Goal: Find specific page/section

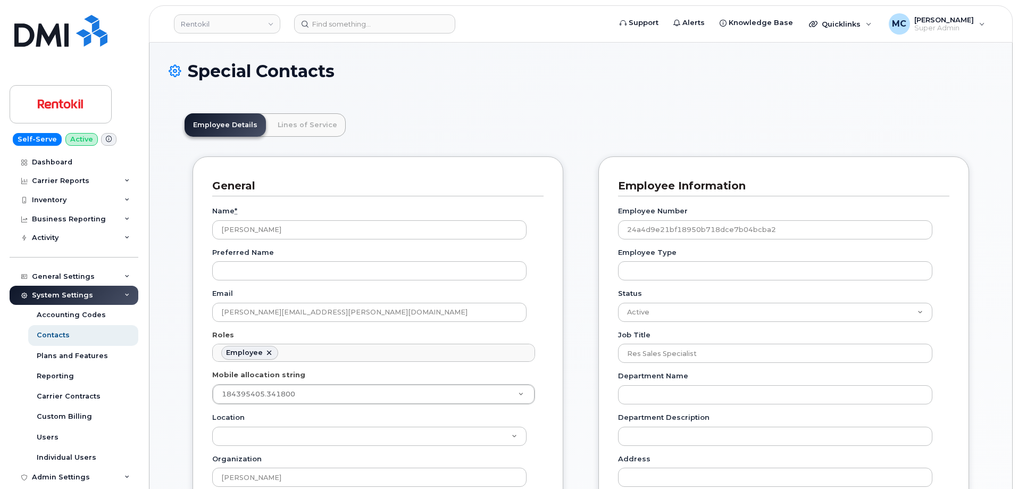
scroll to position [31, 0]
click at [83, 98] on img at bounding box center [61, 104] width 82 height 31
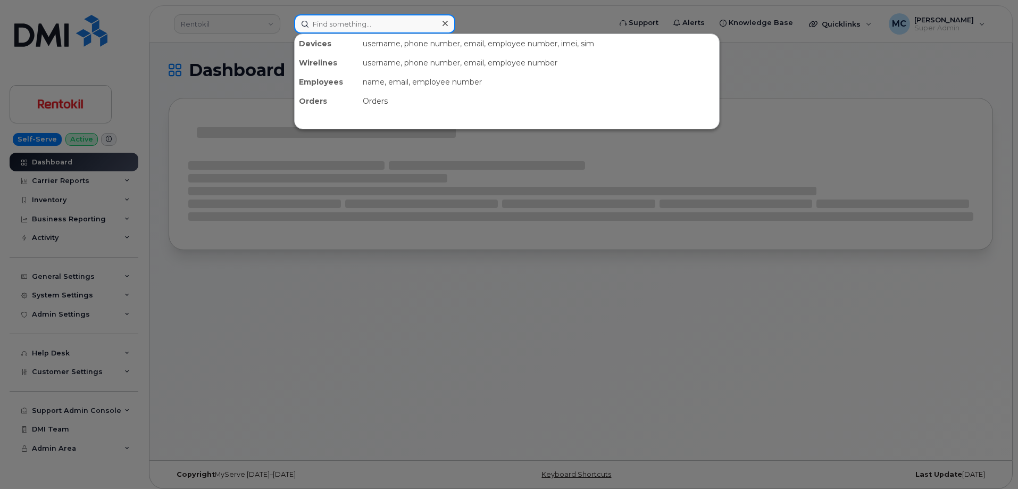
paste input "351783152831380"
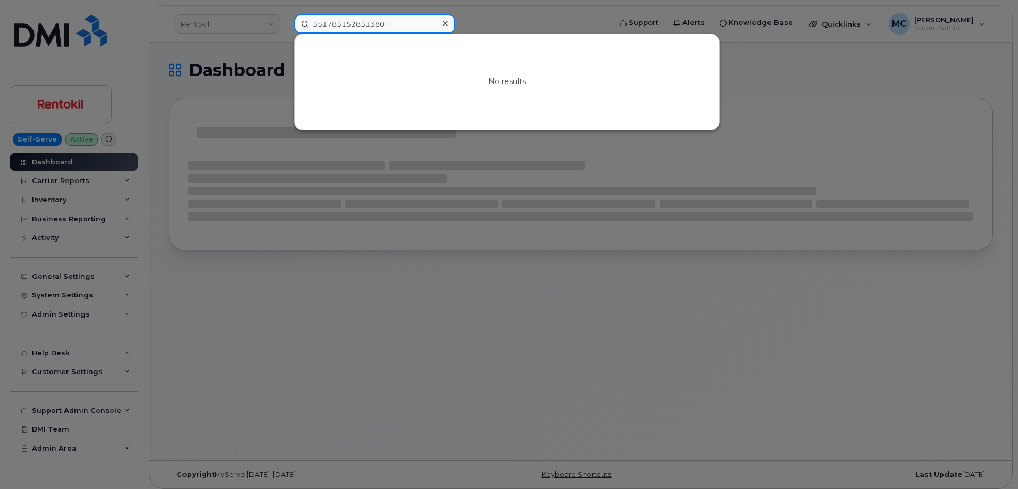
type input "351783152831380"
click at [445, 24] on icon at bounding box center [444, 23] width 5 height 5
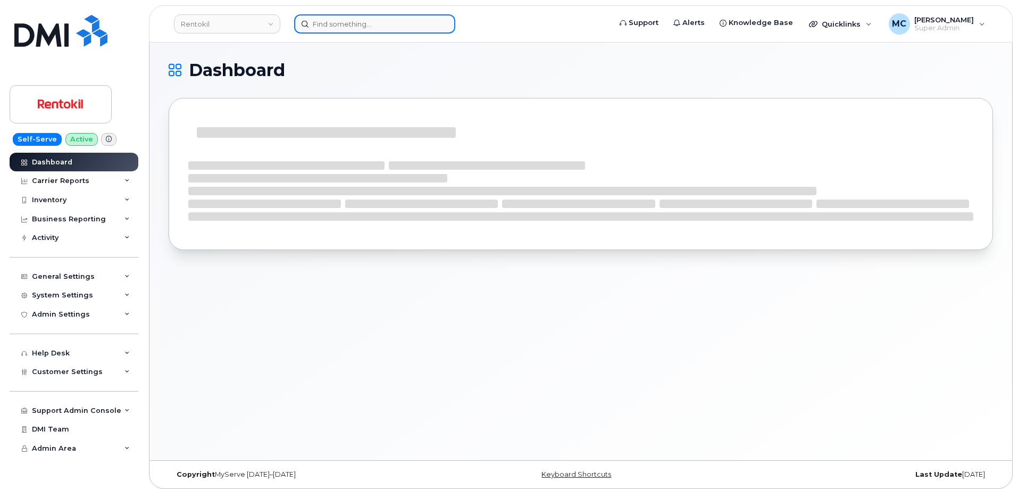
click at [400, 21] on input at bounding box center [374, 23] width 161 height 19
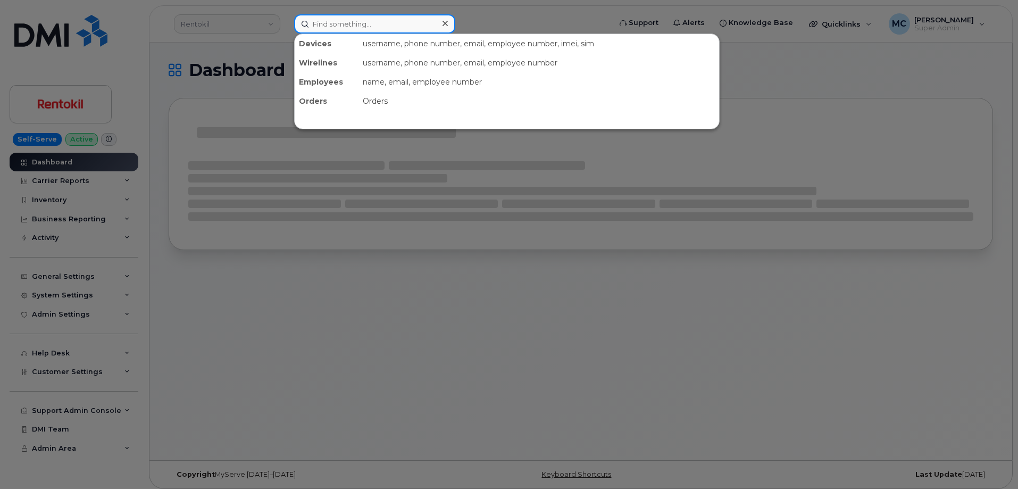
paste input "351783152746984"
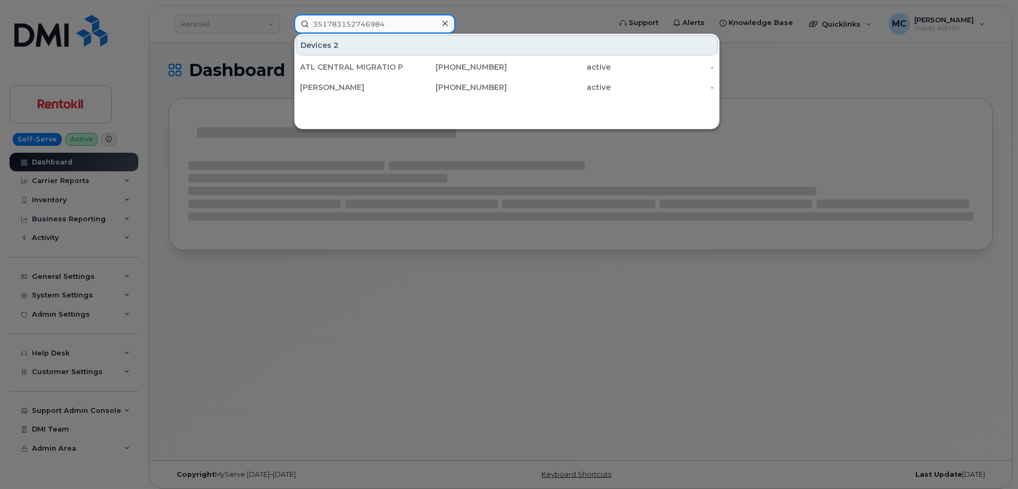
type input "351783152746984"
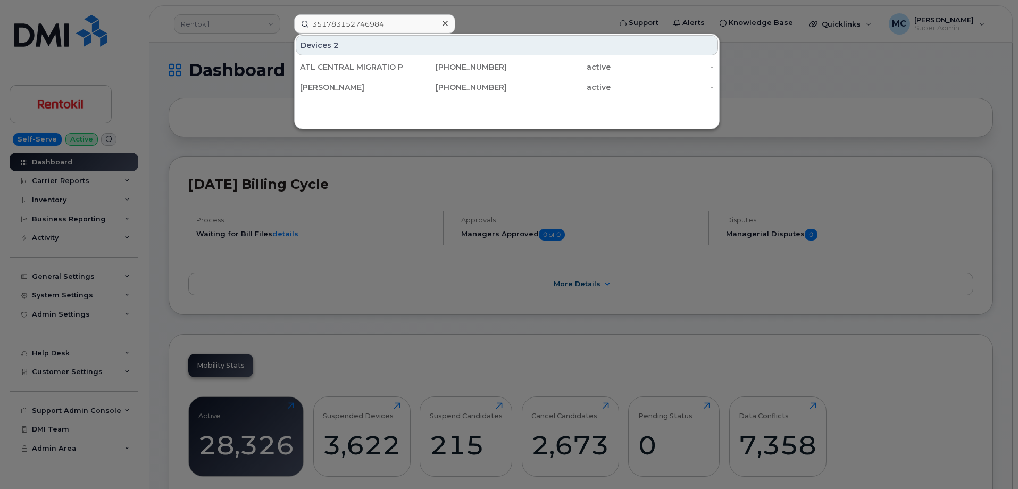
click at [446, 23] on icon at bounding box center [444, 23] width 5 height 5
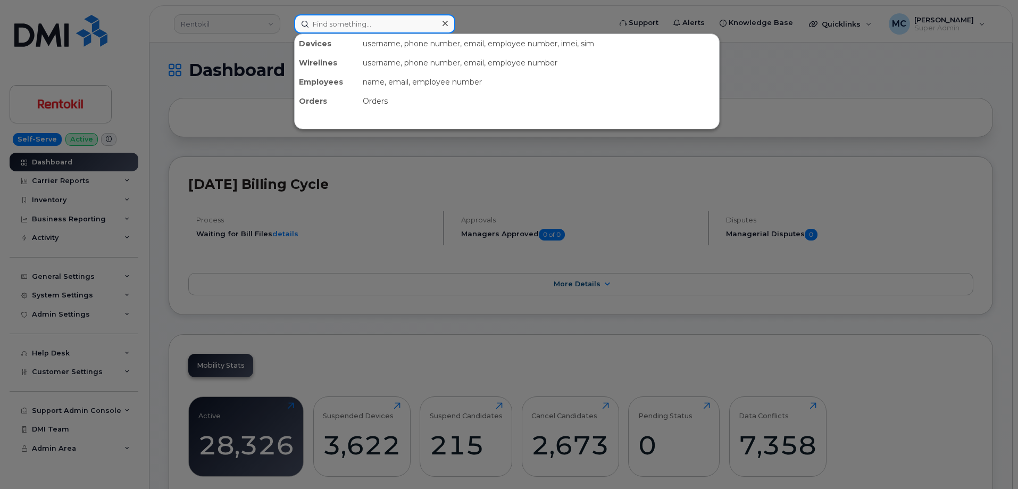
click at [416, 21] on input at bounding box center [374, 23] width 161 height 19
paste input "351783152830903"
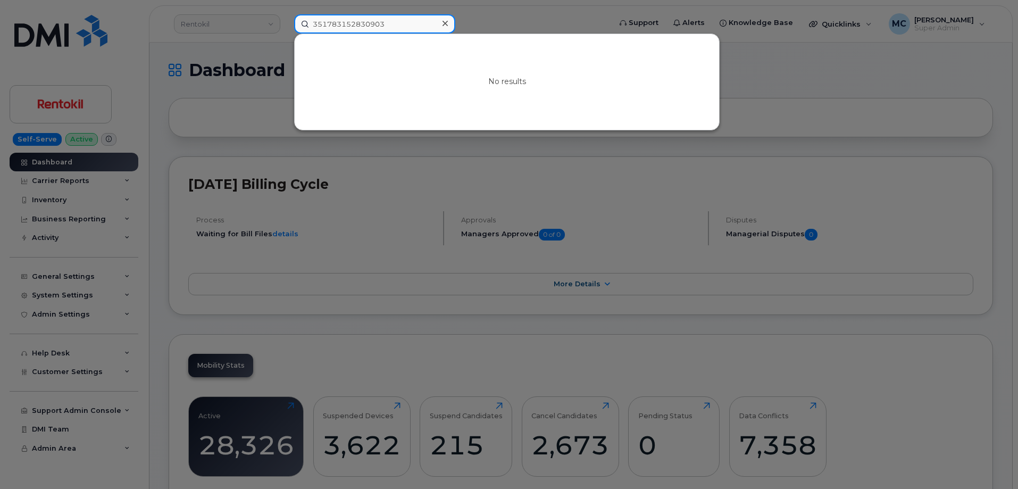
type input "351783152830903"
click at [445, 22] on icon at bounding box center [444, 23] width 5 height 9
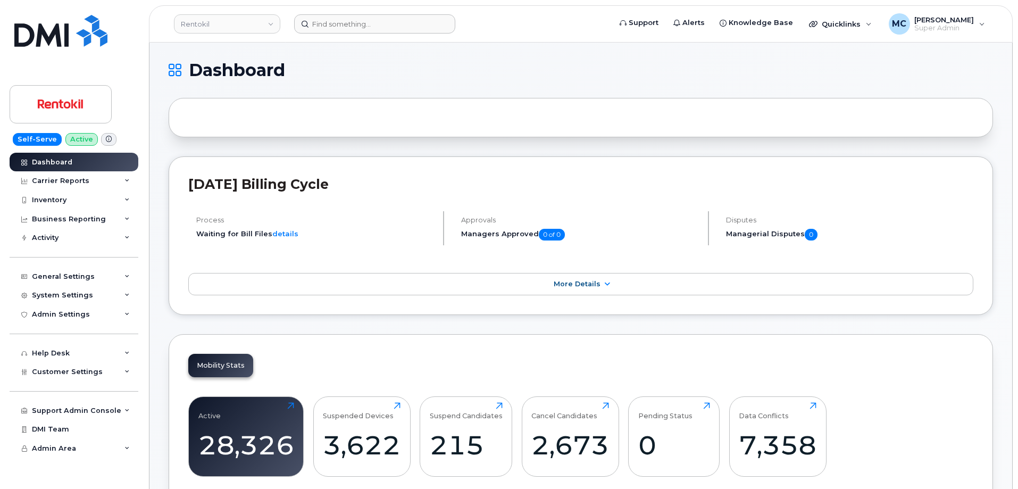
click at [499, 23] on form at bounding box center [449, 23] width 310 height 19
